Goal: Task Accomplishment & Management: Use online tool/utility

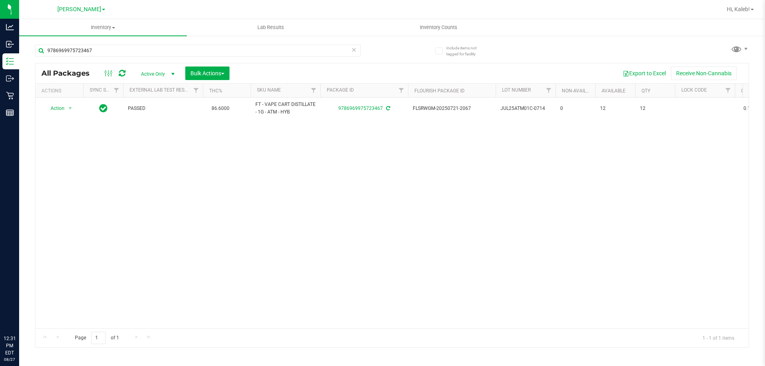
click at [127, 53] on input "9786969975723467" at bounding box center [198, 51] width 326 height 12
type input "3897209093571183"
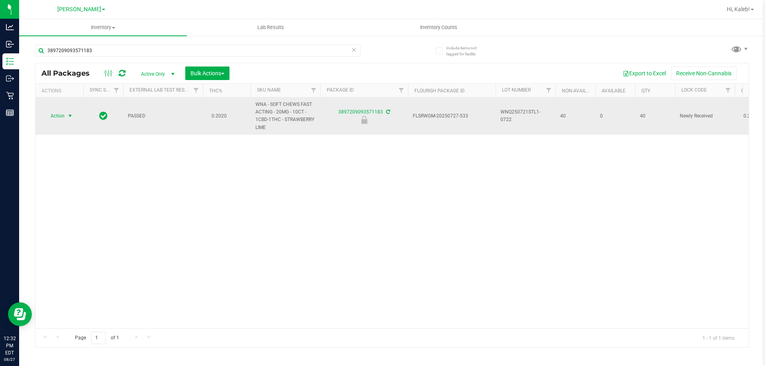
click at [57, 118] on span "Action" at bounding box center [54, 115] width 22 height 11
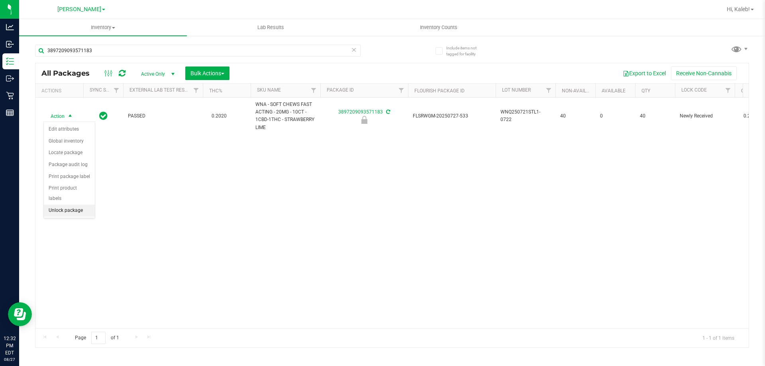
click at [65, 206] on li "Unlock package" at bounding box center [69, 211] width 51 height 12
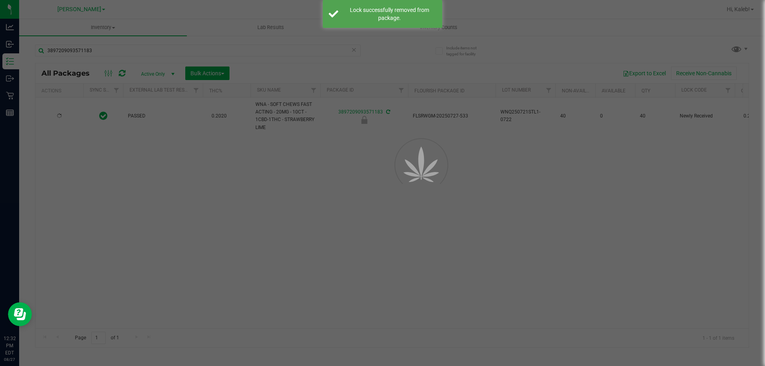
click at [196, 234] on div at bounding box center [382, 183] width 765 height 366
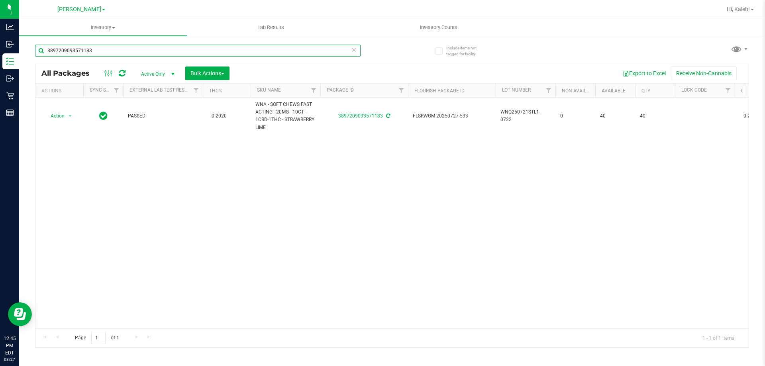
click at [108, 52] on input "3897209093571183" at bounding box center [198, 51] width 326 height 12
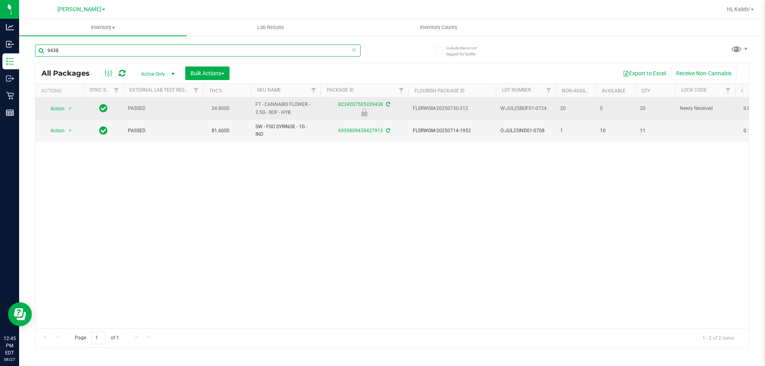
type input "9438"
click at [79, 108] on td "Action Action Edit attributes Global inventory Locate package Package audit log…" at bounding box center [59, 109] width 48 height 22
click at [67, 106] on span "select" at bounding box center [70, 108] width 10 height 11
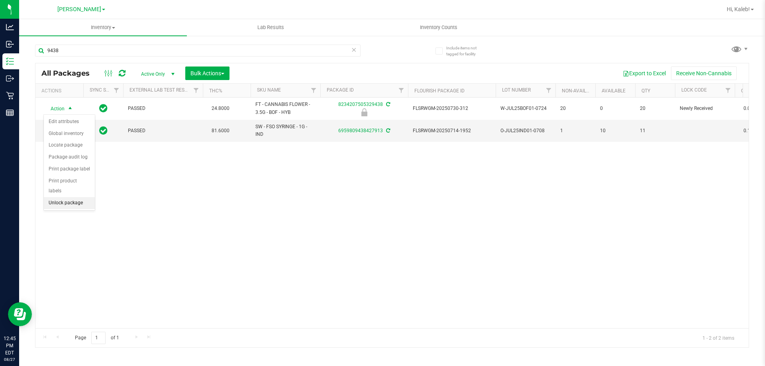
click at [54, 197] on li "Unlock package" at bounding box center [69, 203] width 51 height 12
